Goal: Obtain resource: Download file/media

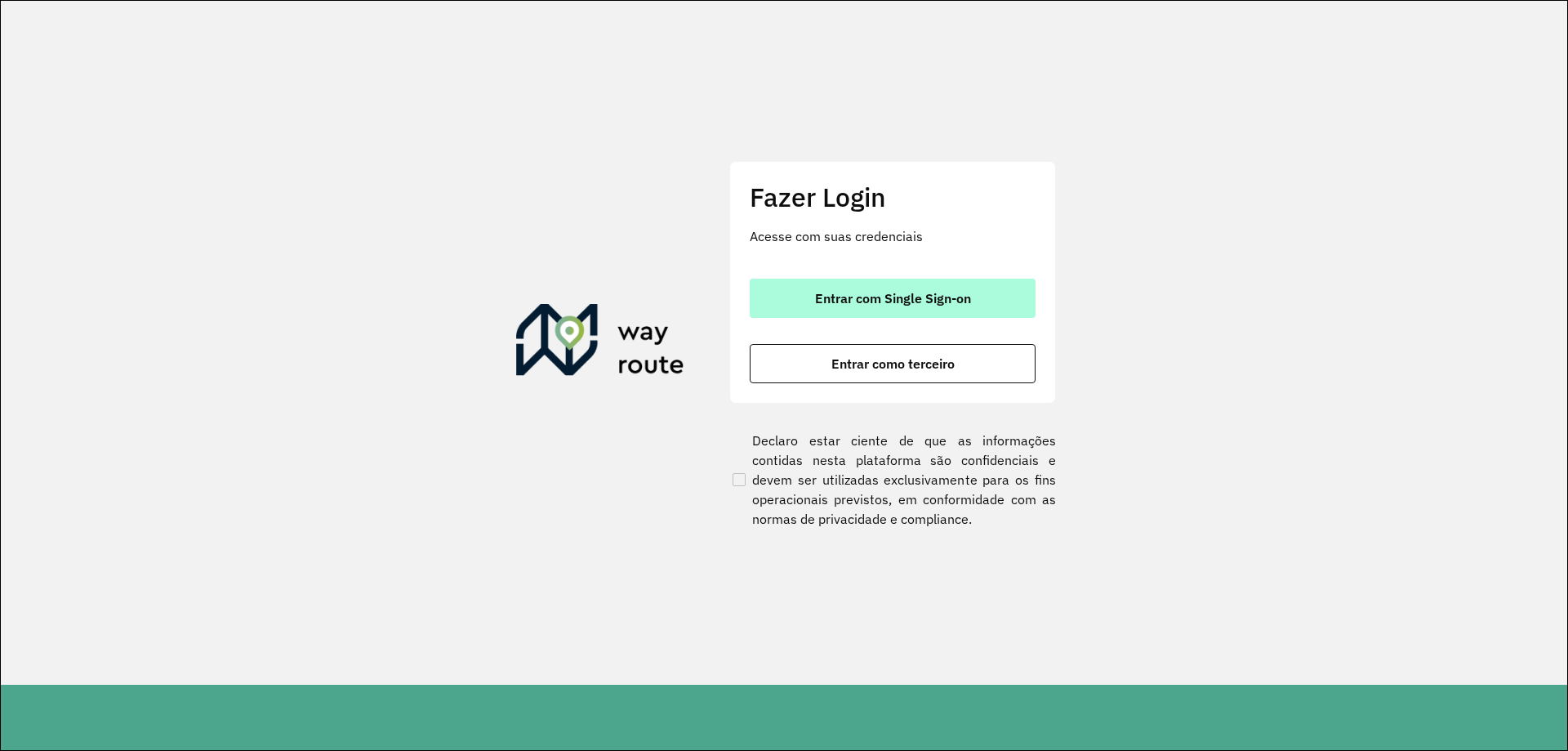
click at [837, 312] on button "Entrar com Single Sign-on" at bounding box center [893, 298] width 286 height 39
click at [817, 305] on span "Entrar com Single Sign-on" at bounding box center [893, 298] width 156 height 13
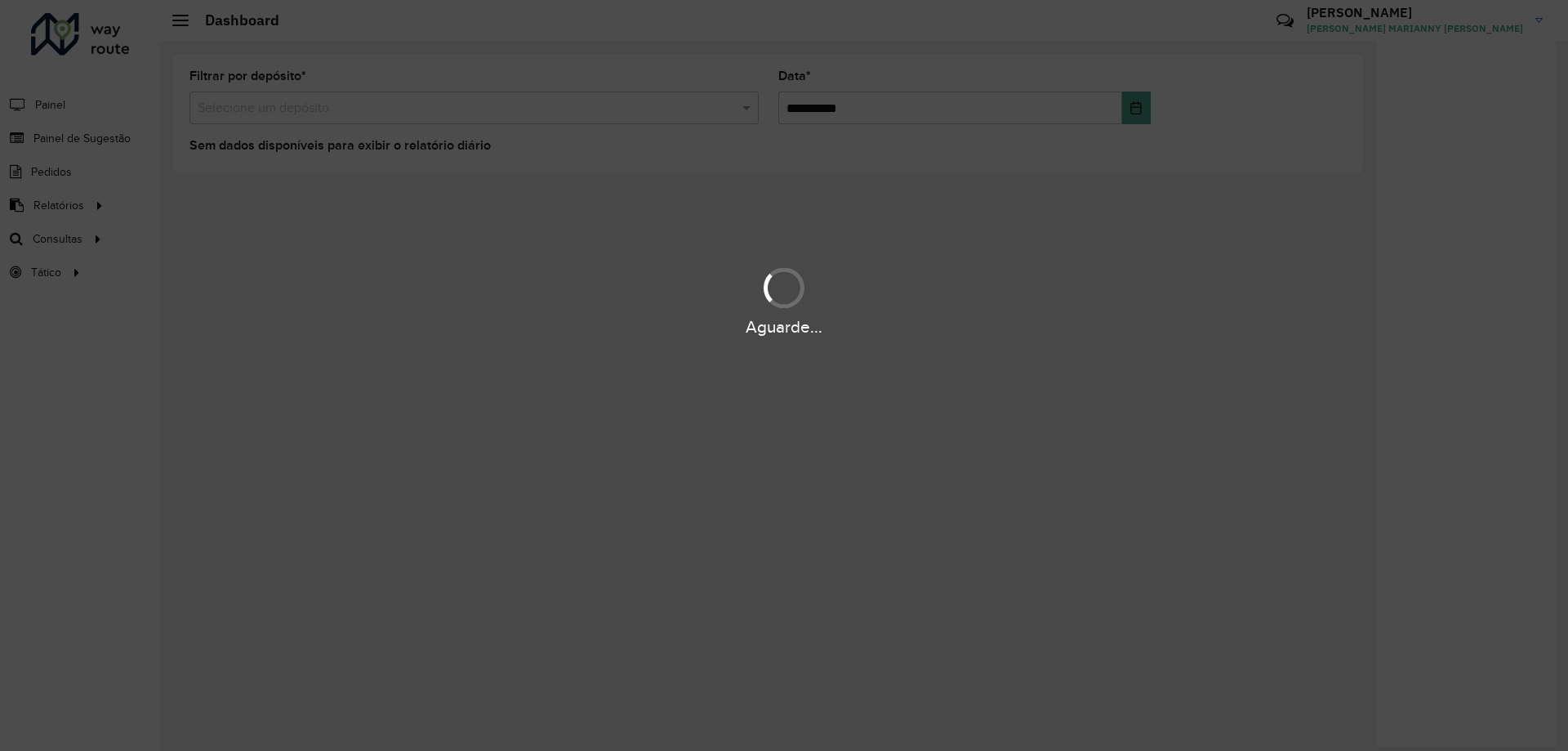
click at [48, 210] on div "Aguarde..." at bounding box center [784, 375] width 1568 height 751
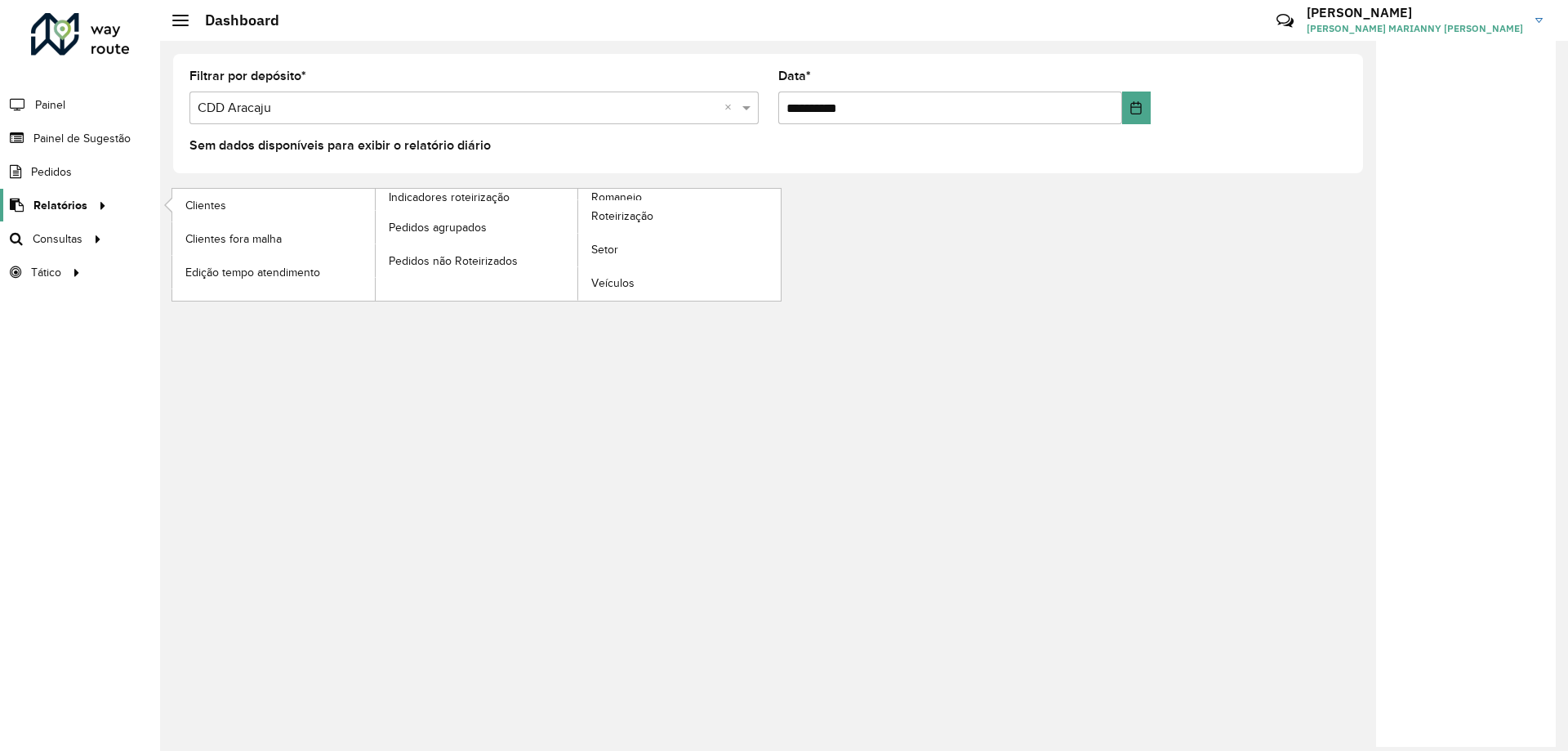
click at [66, 214] on link "Relatórios" at bounding box center [56, 205] width 112 height 33
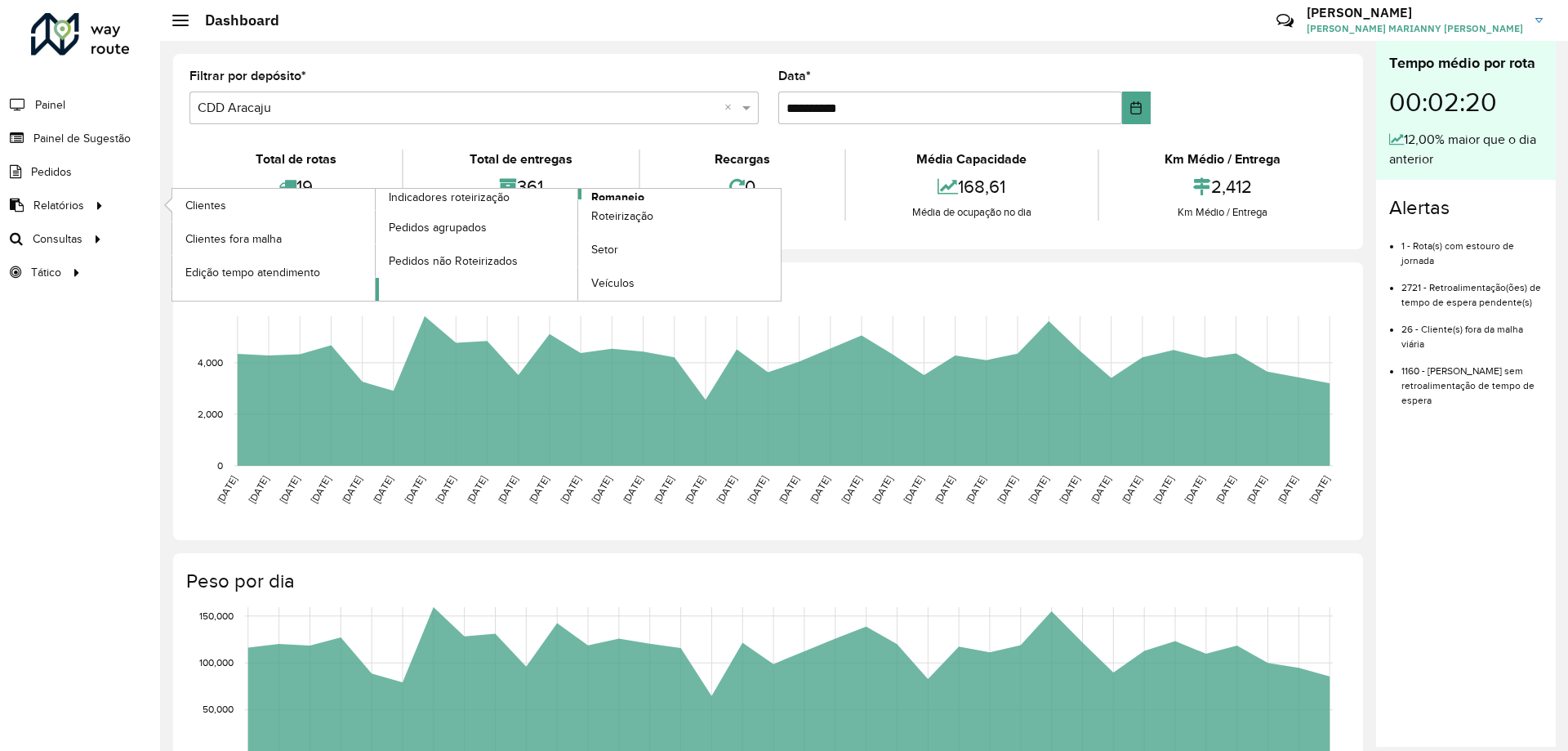
click at [610, 194] on span "Romaneio" at bounding box center [618, 197] width 53 height 18
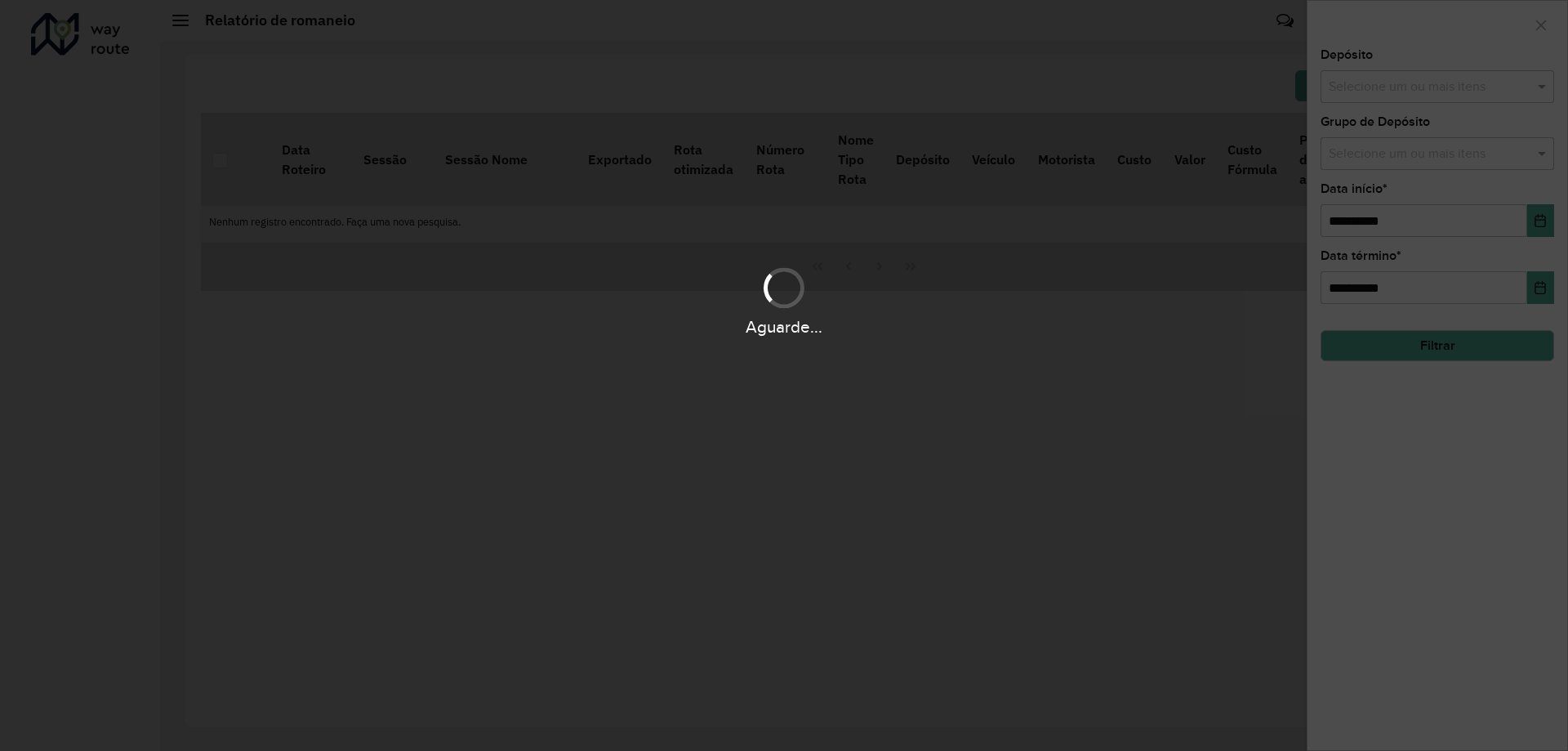
click at [1542, 224] on div "Aguarde..." at bounding box center [784, 375] width 1568 height 751
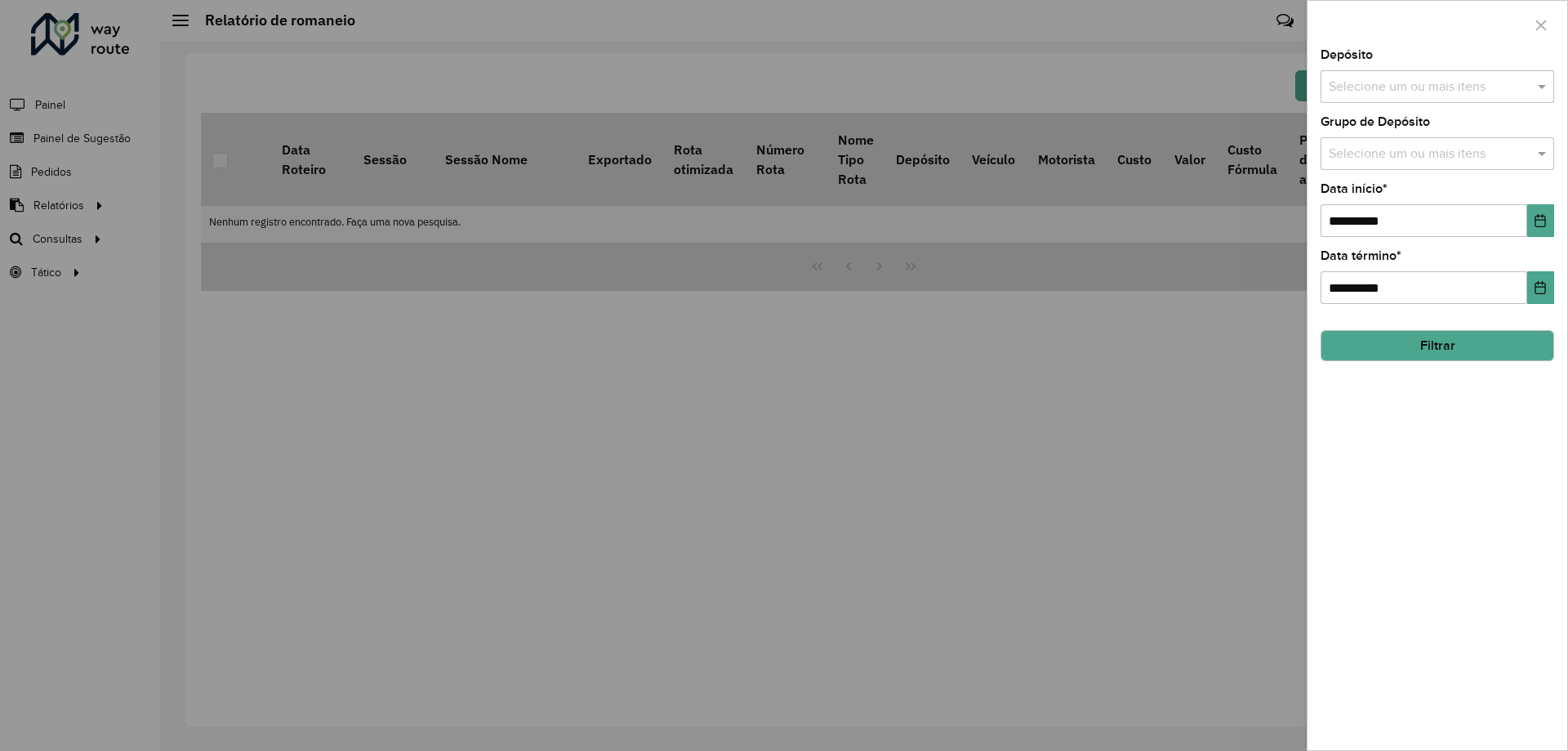
click at [1390, 351] on button "Filtrar" at bounding box center [1438, 345] width 234 height 31
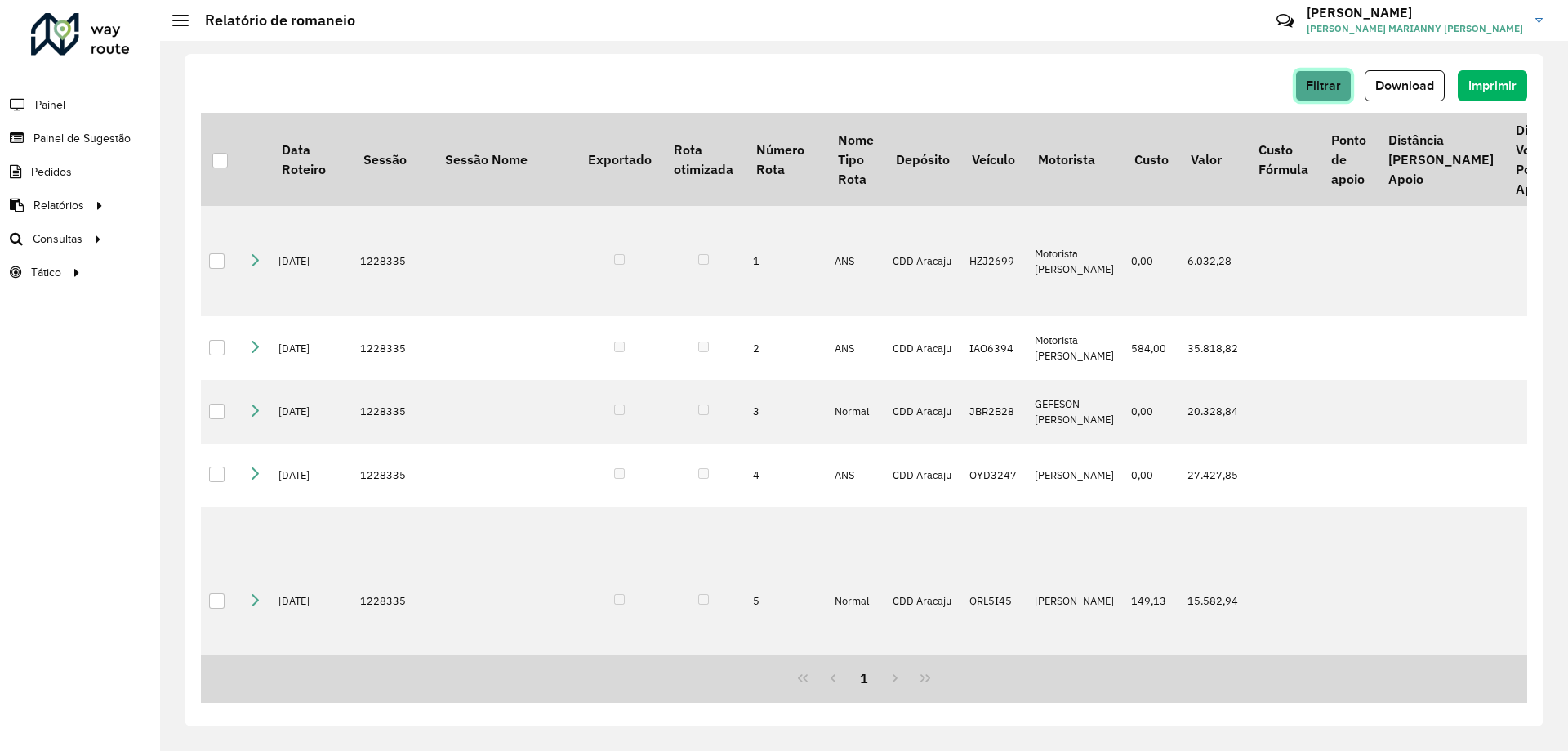
click at [1345, 93] on button "Filtrar" at bounding box center [1323, 85] width 56 height 31
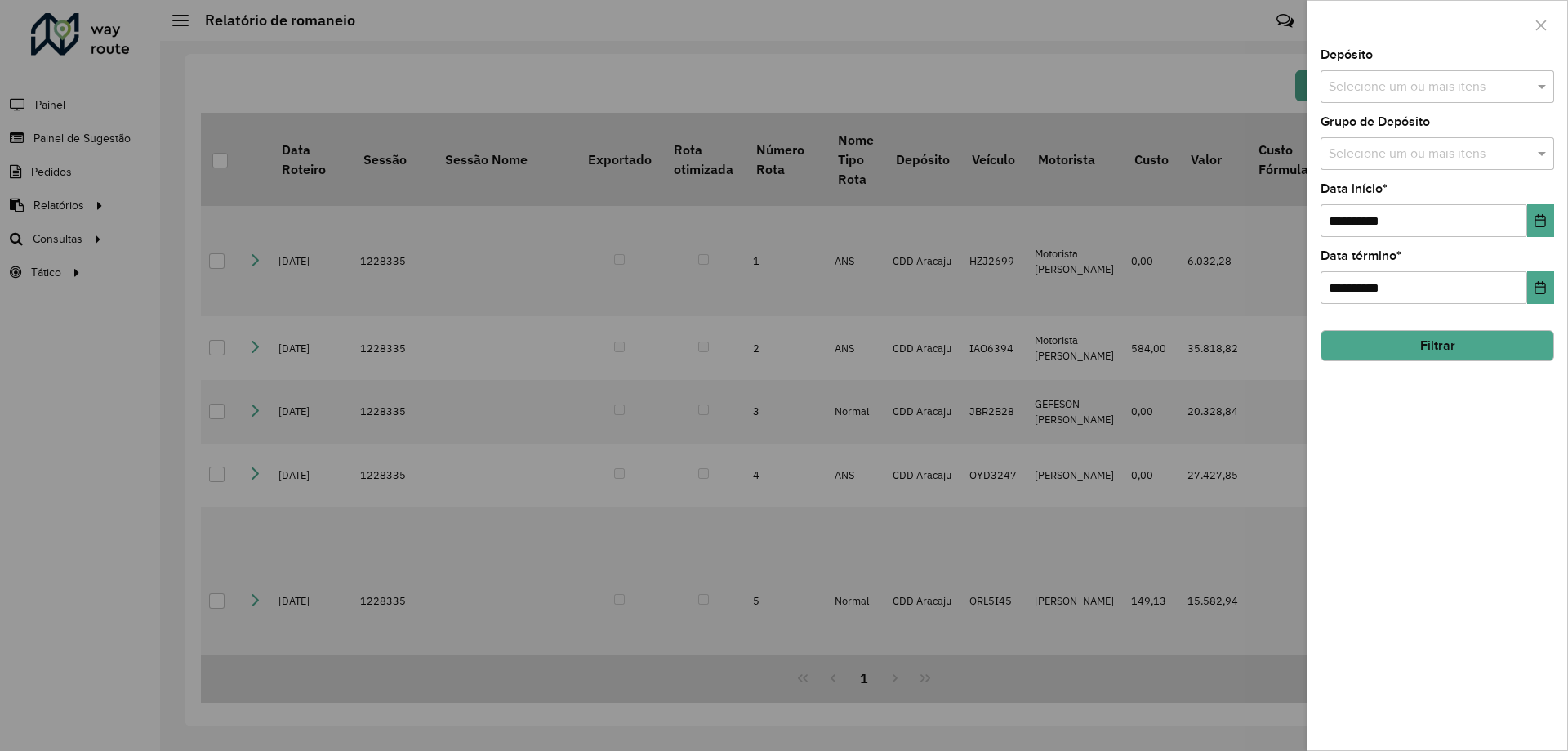
click at [1347, 93] on input "text" at bounding box center [1429, 87] width 209 height 19
click at [1359, 195] on div "CDD Aracaju" at bounding box center [1438, 195] width 232 height 28
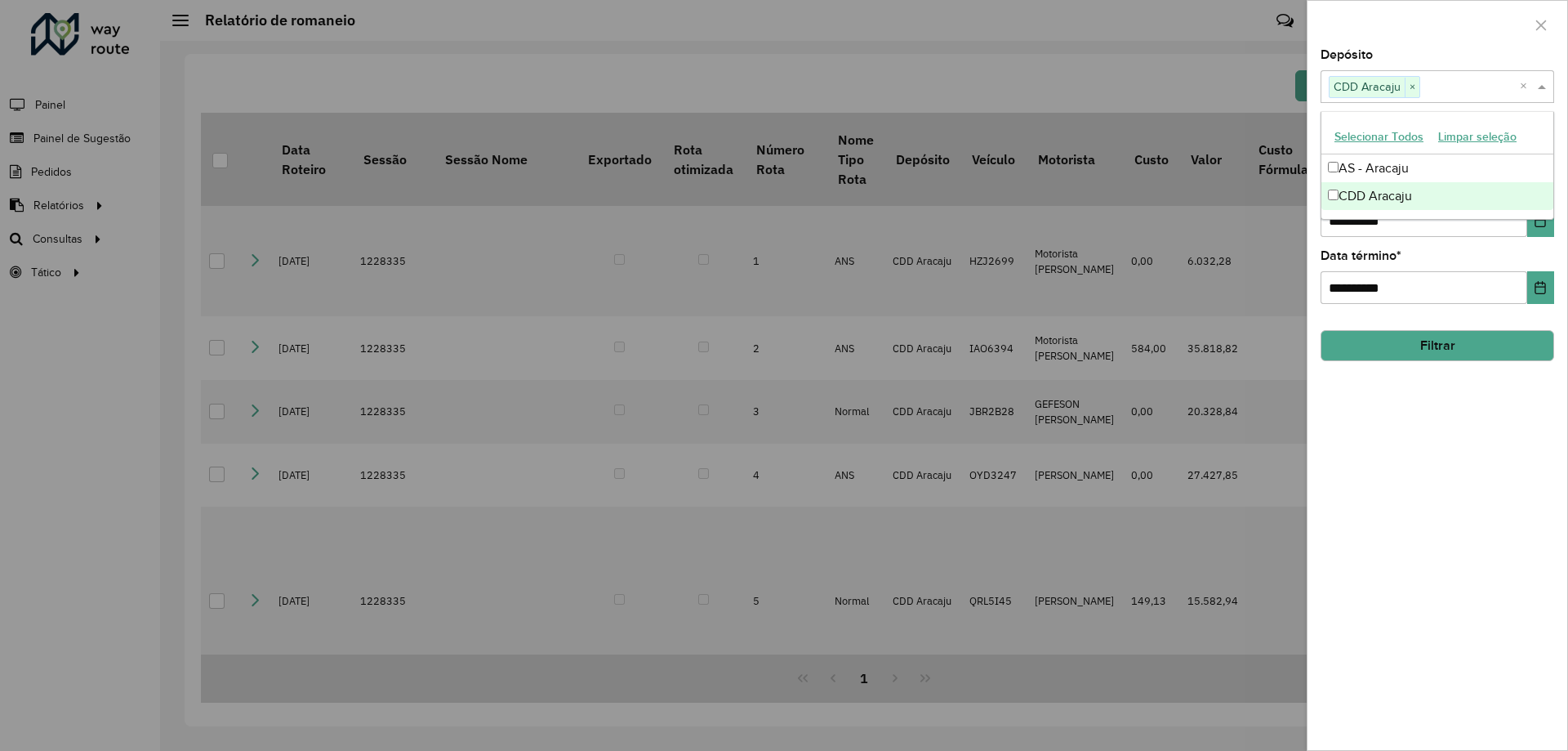
click at [1371, 337] on button "Filtrar" at bounding box center [1438, 345] width 234 height 31
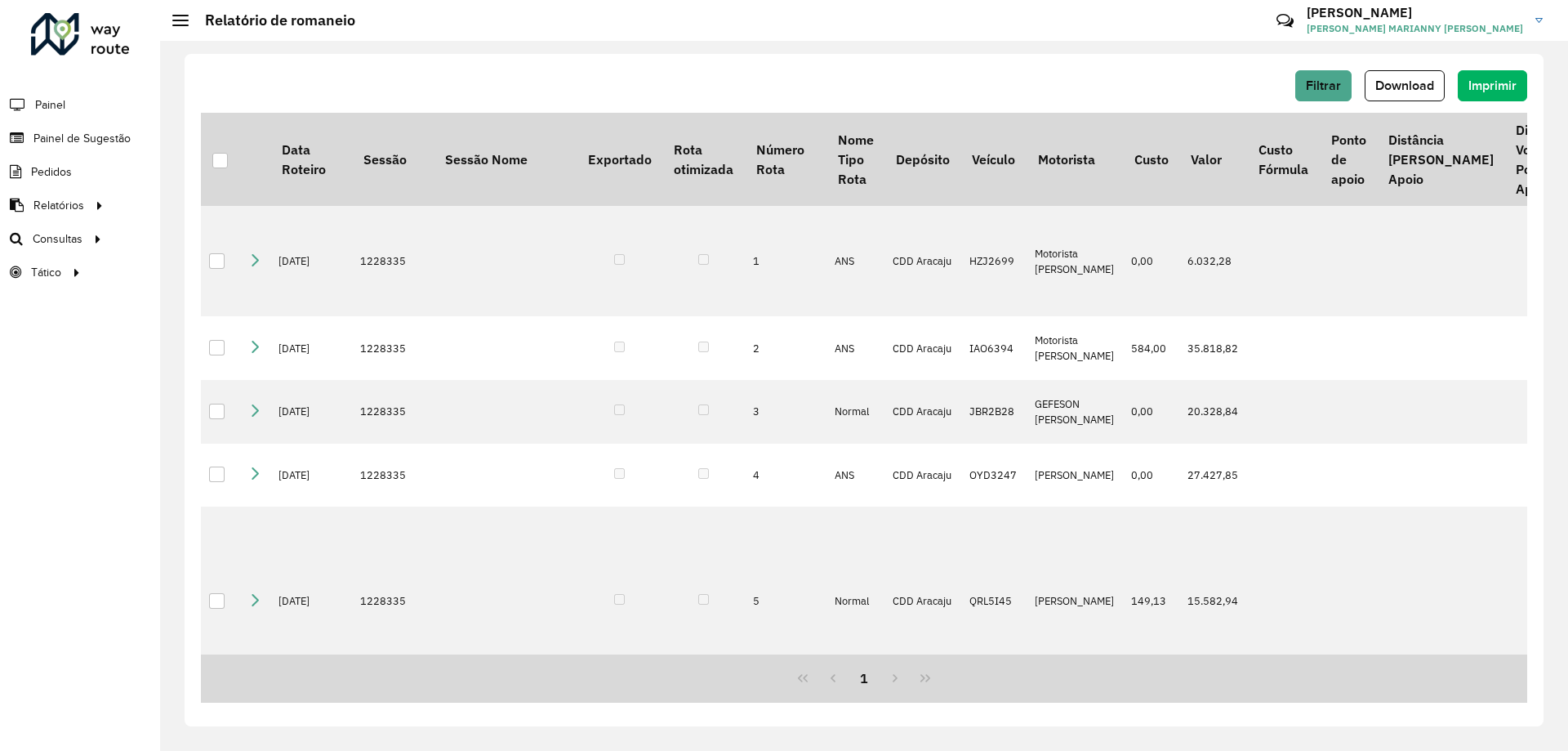
drag, startPoint x: 1405, startPoint y: 84, endPoint x: 1265, endPoint y: 50, distance: 144.1
click at [1406, 84] on span "Download" at bounding box center [1404, 85] width 58 height 14
click at [1319, 84] on span "Filtrar" at bounding box center [1323, 85] width 35 height 14
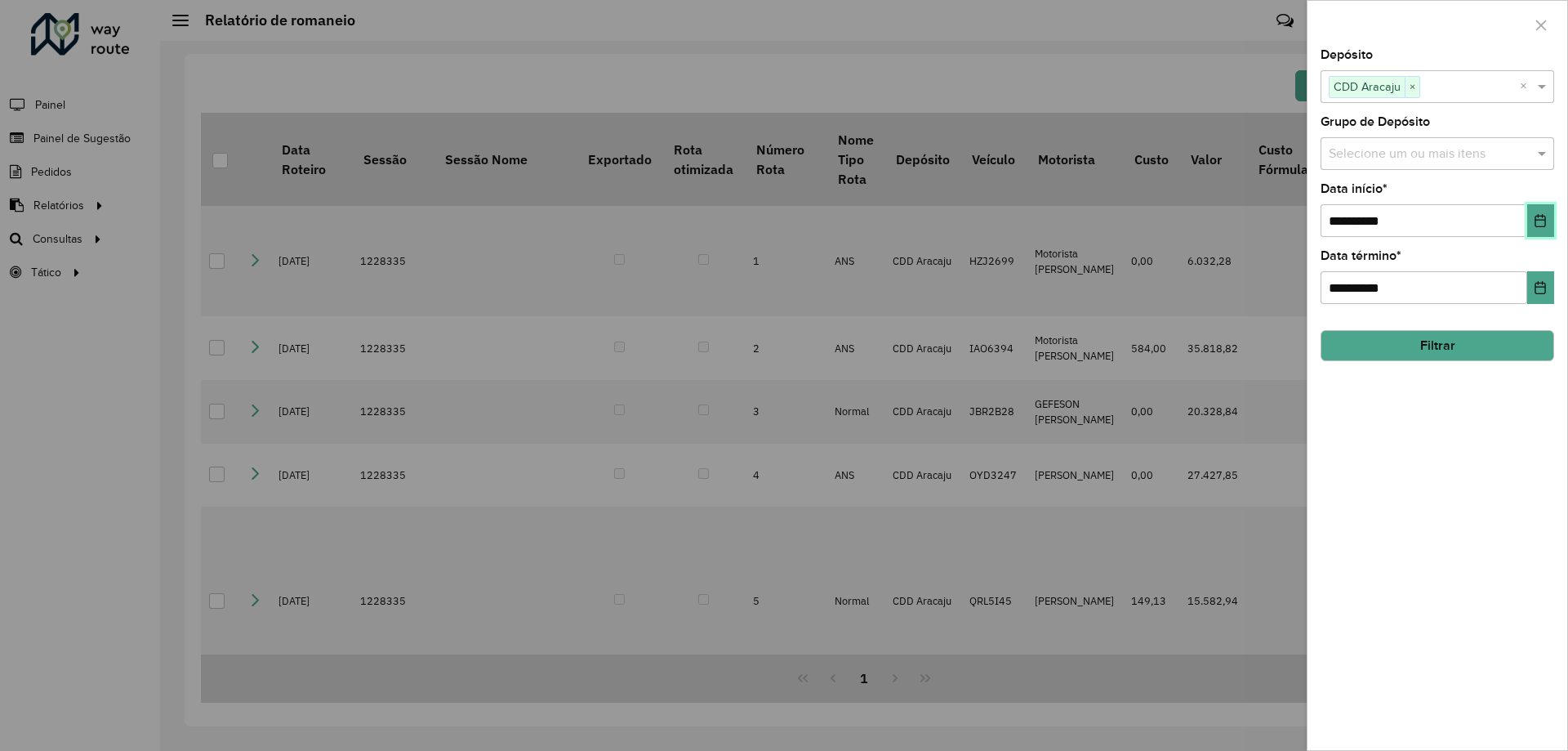
click at [1545, 211] on button "Choose Date" at bounding box center [1540, 221] width 27 height 33
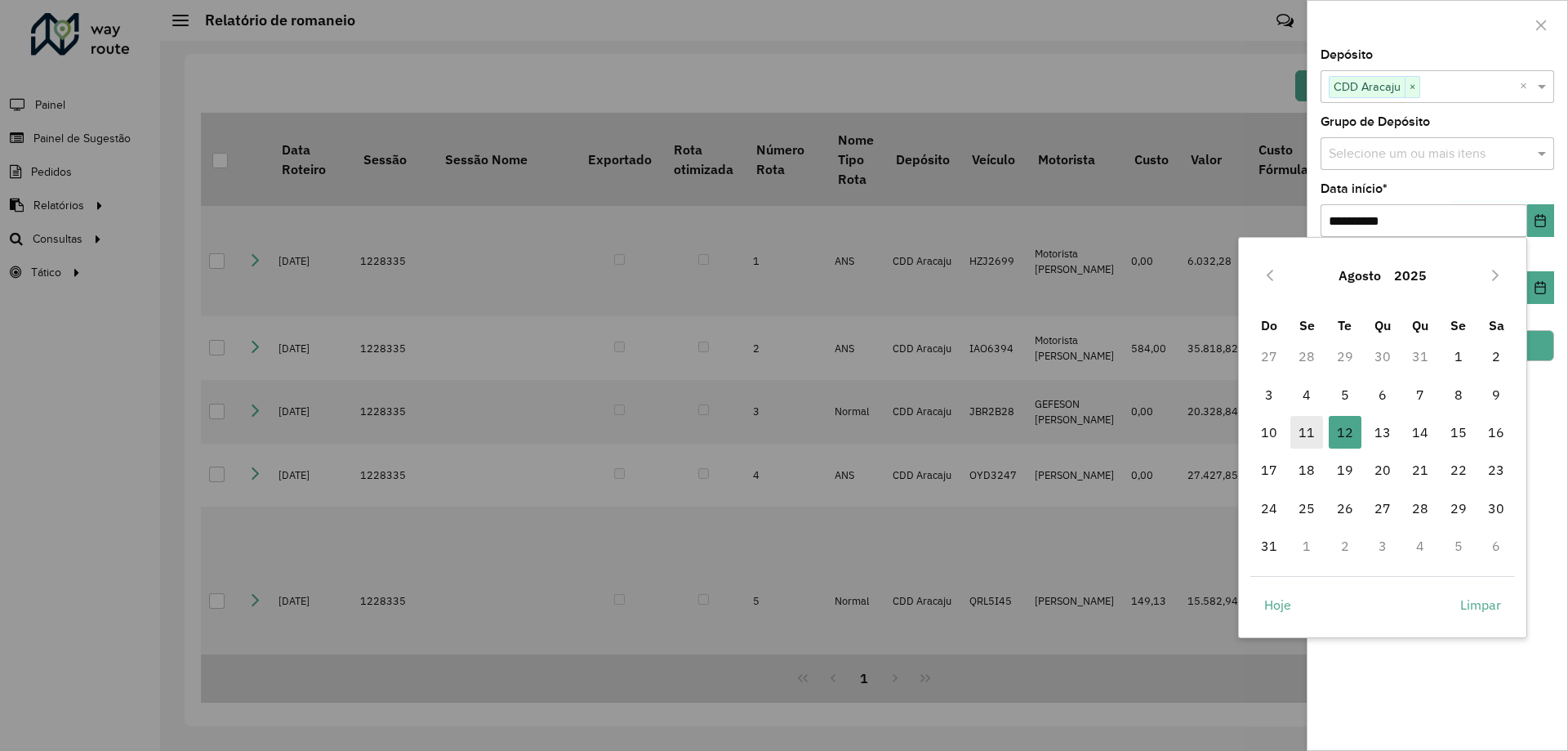
click at [1308, 433] on span "11" at bounding box center [1306, 432] width 33 height 33
type input "**********"
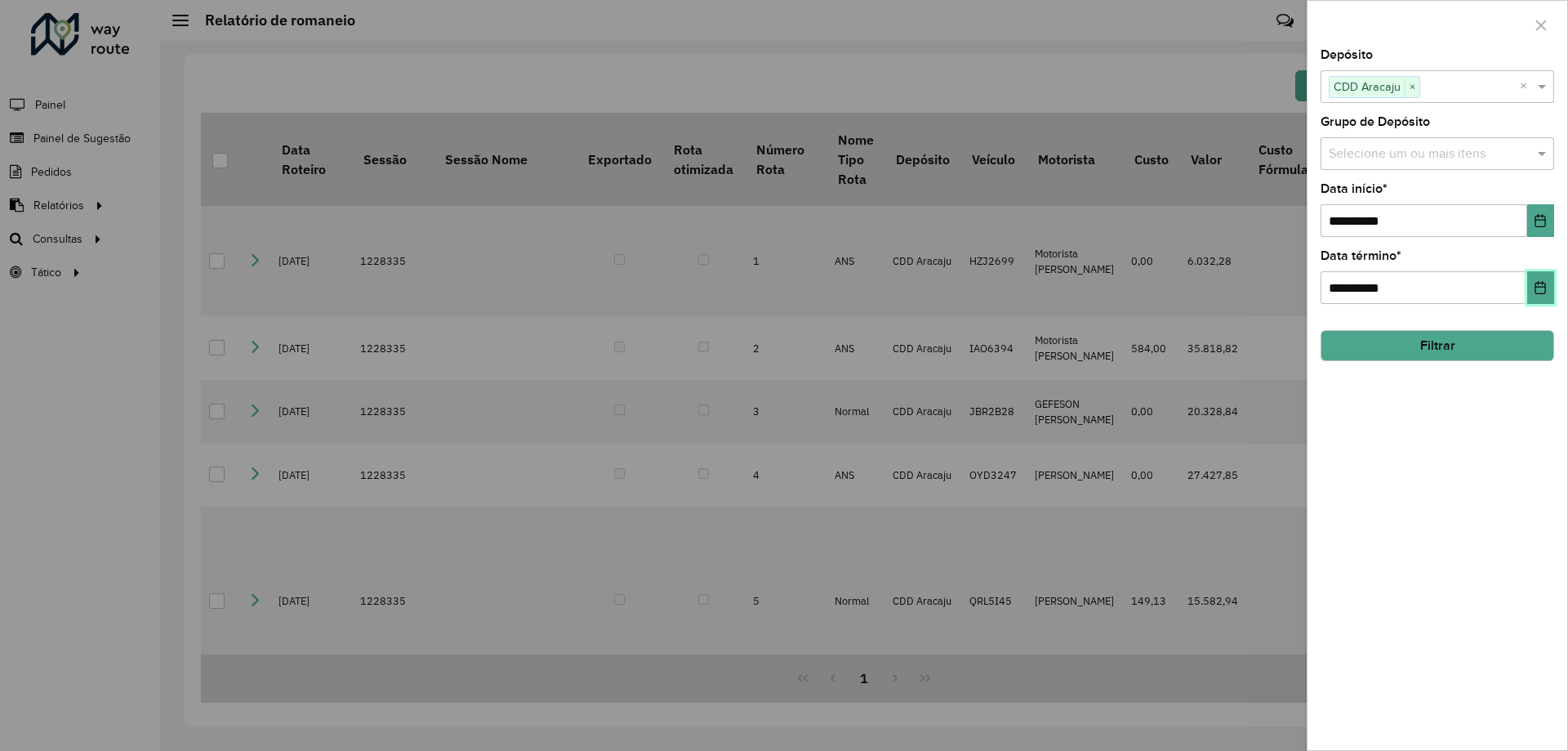
click at [1549, 281] on button "Choose Date" at bounding box center [1540, 287] width 27 height 33
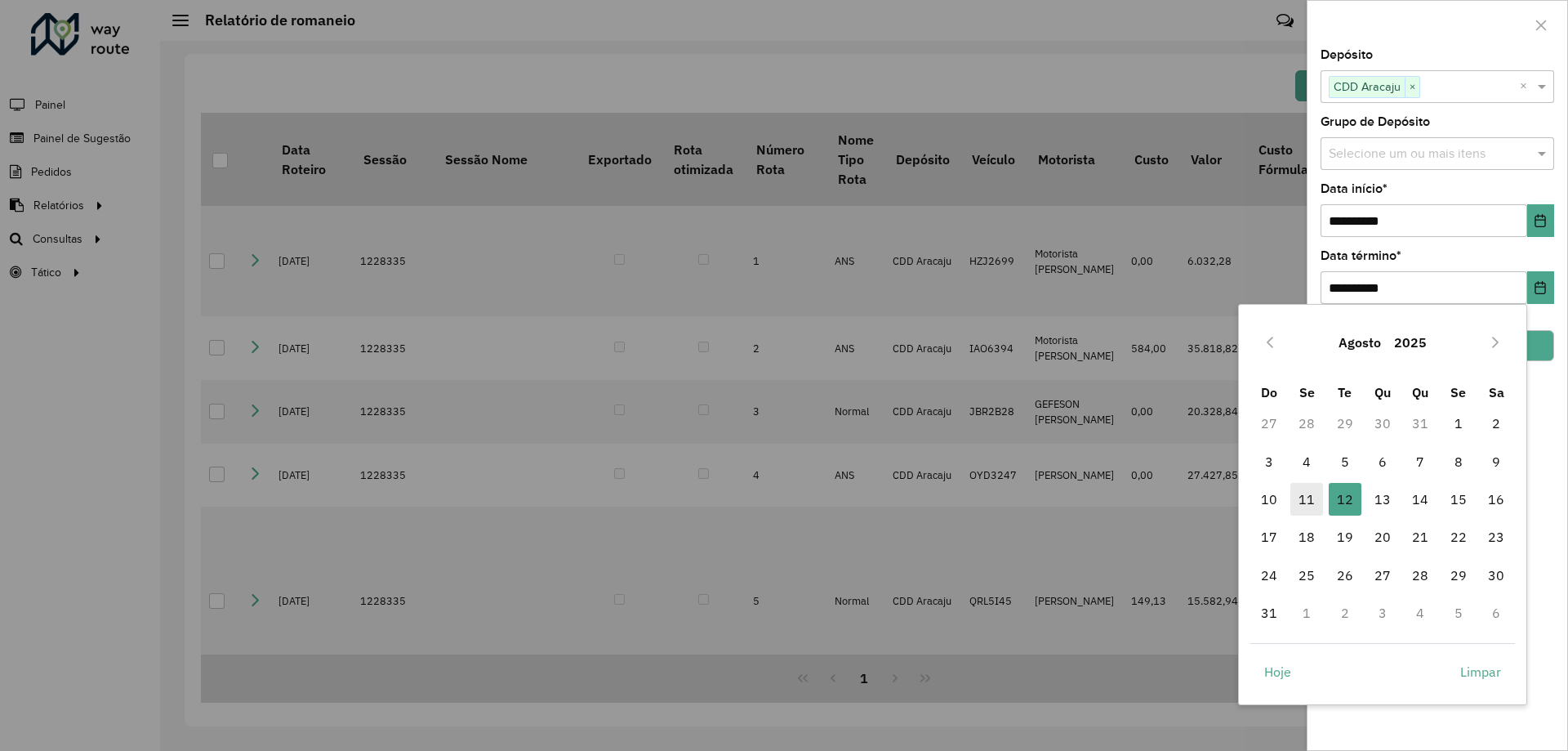
click at [1307, 495] on span "11" at bounding box center [1306, 499] width 33 height 33
type input "**********"
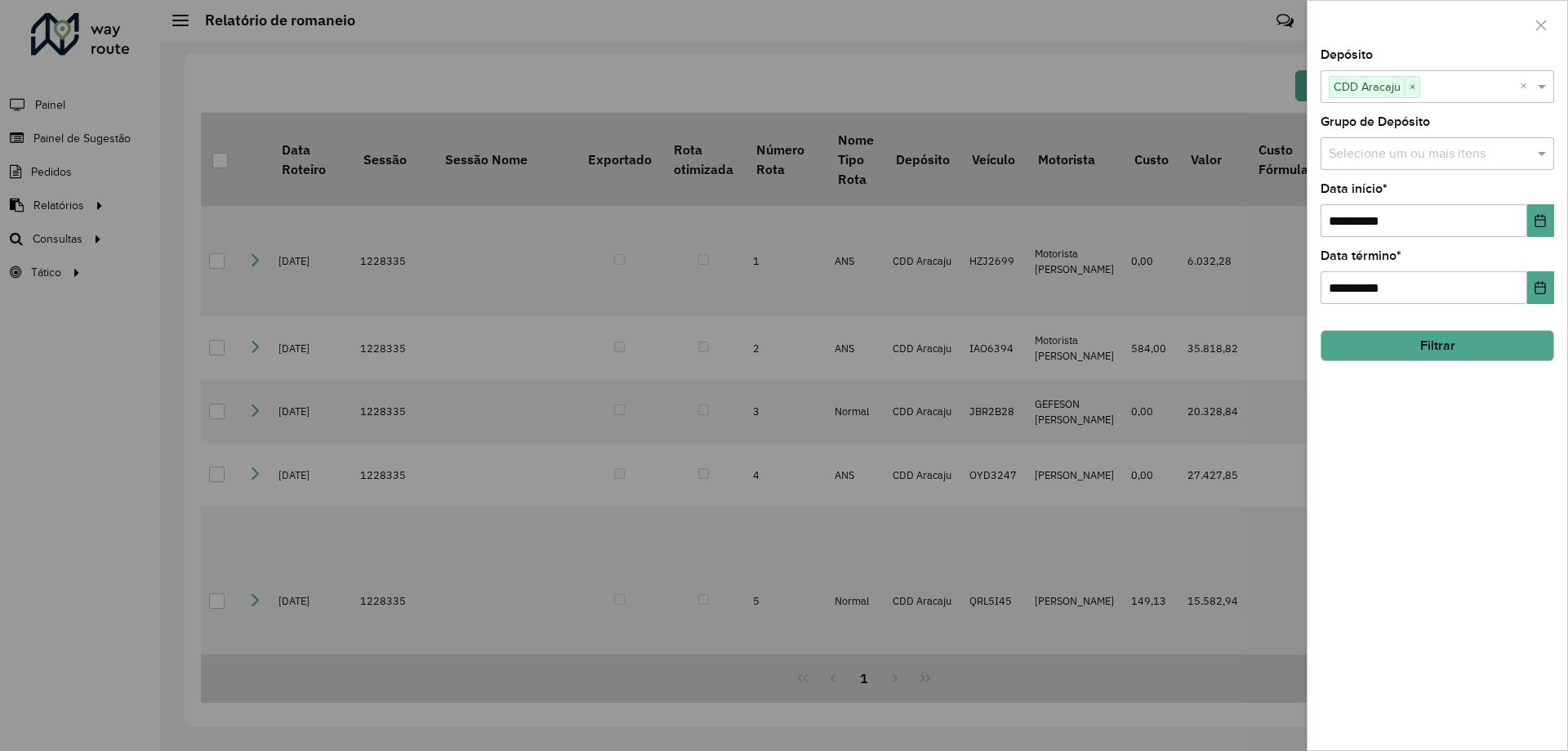
click at [1466, 378] on div "**********" at bounding box center [1437, 399] width 260 height 701
click at [1458, 355] on button "Filtrar" at bounding box center [1438, 345] width 234 height 31
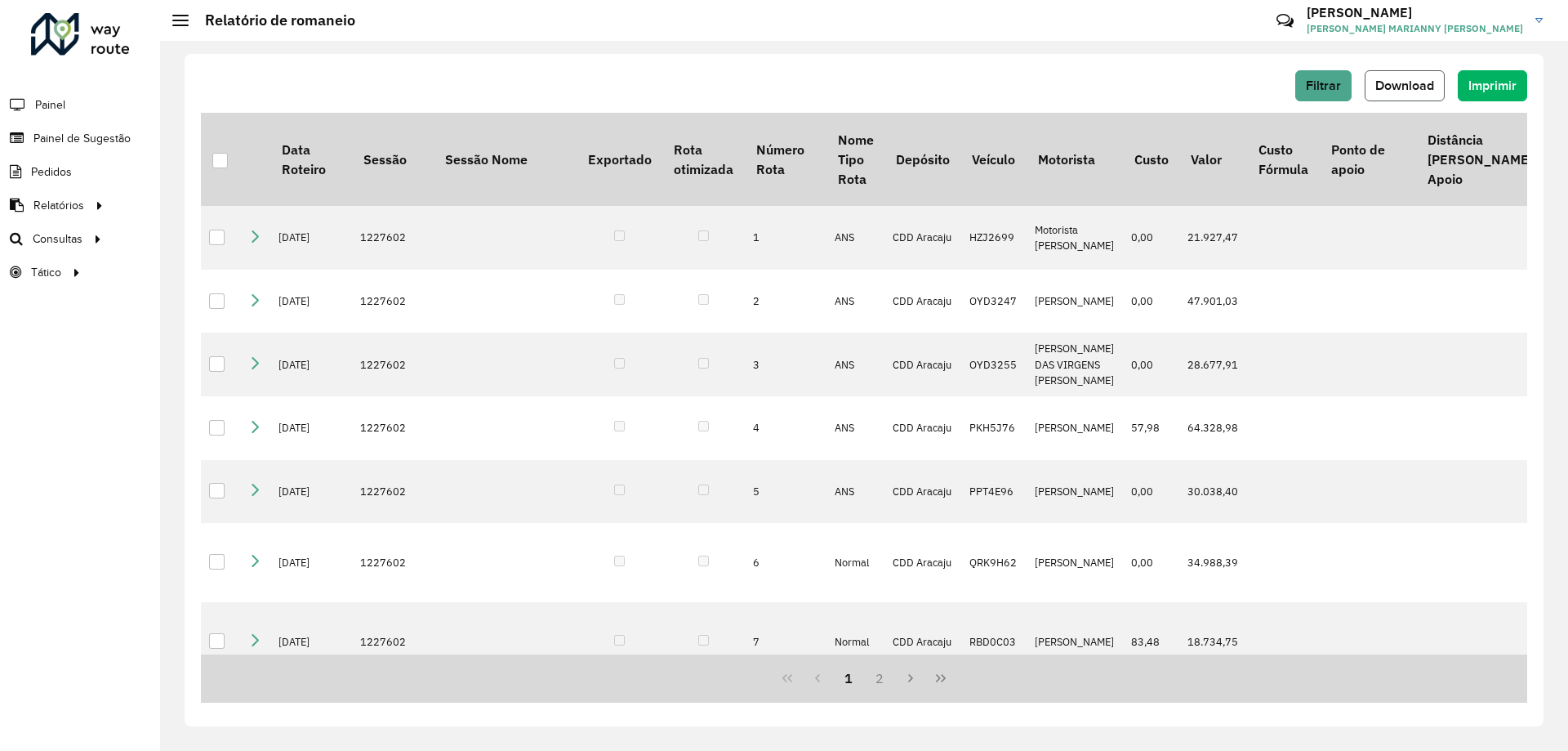
click at [1425, 91] on span "Download" at bounding box center [1404, 85] width 58 height 14
click at [1330, 85] on span "Filtrar" at bounding box center [1323, 85] width 35 height 14
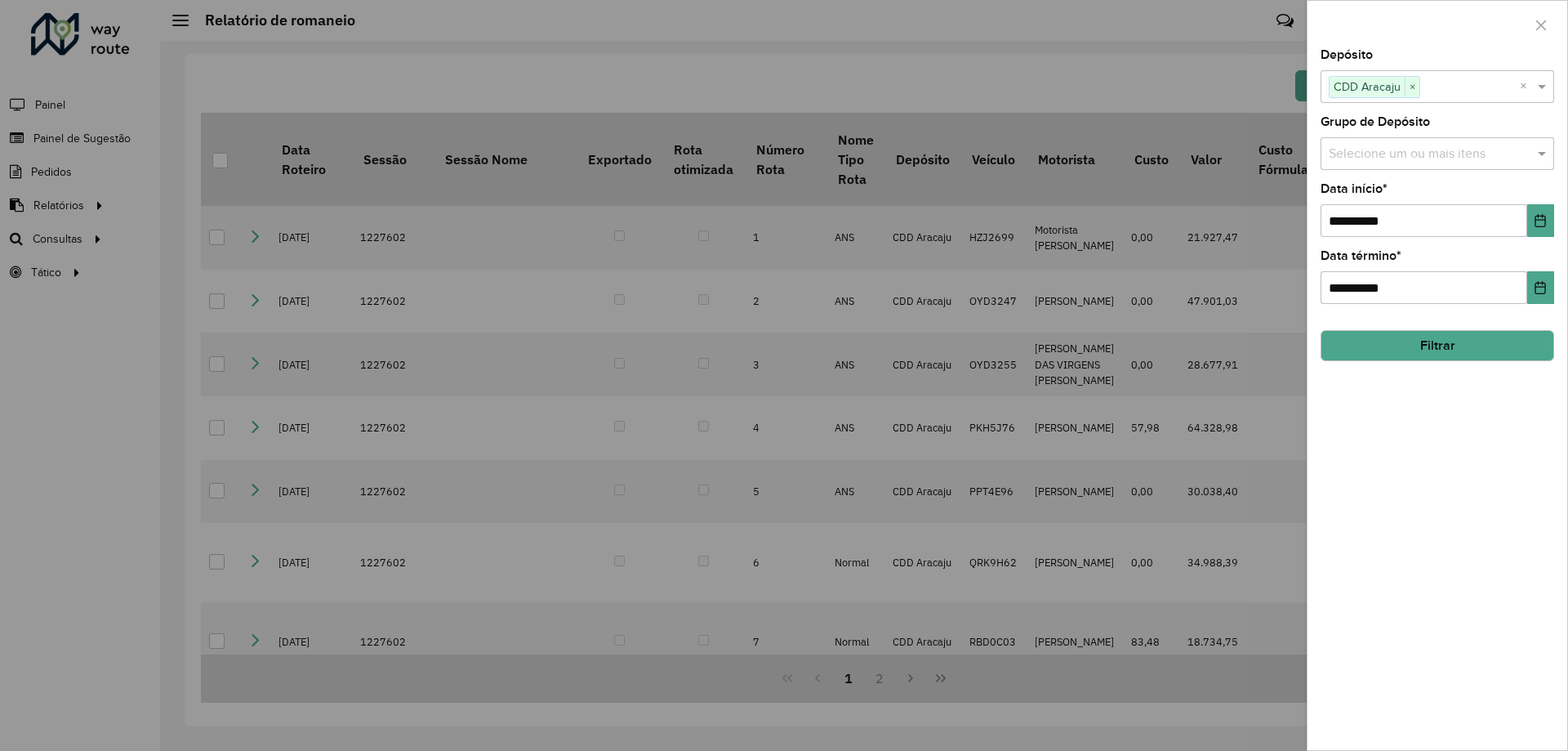
click at [1146, 56] on div at bounding box center [784, 375] width 1568 height 751
